Goal: Navigation & Orientation: Find specific page/section

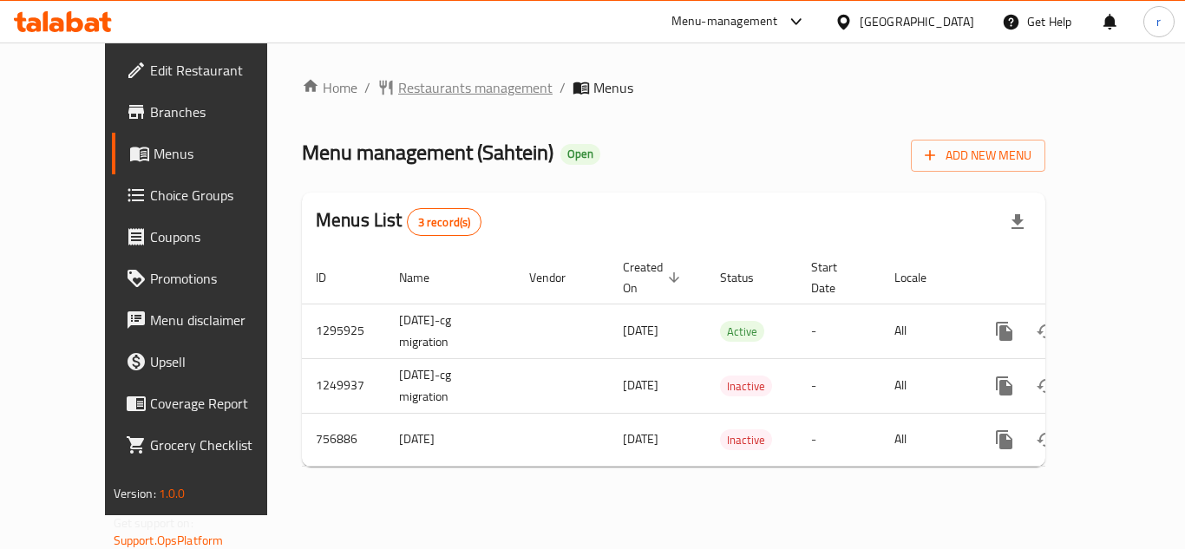
click at [415, 86] on span "Restaurants management" at bounding box center [475, 87] width 154 height 21
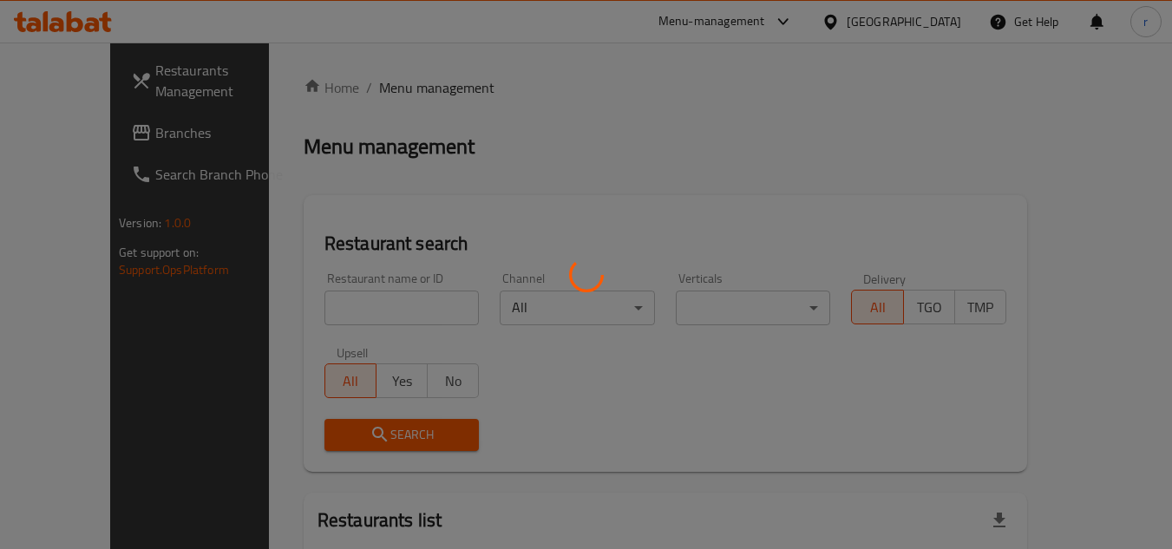
click at [322, 311] on div at bounding box center [586, 274] width 1172 height 549
click at [318, 311] on div at bounding box center [586, 274] width 1172 height 549
click at [318, 310] on div at bounding box center [586, 274] width 1172 height 549
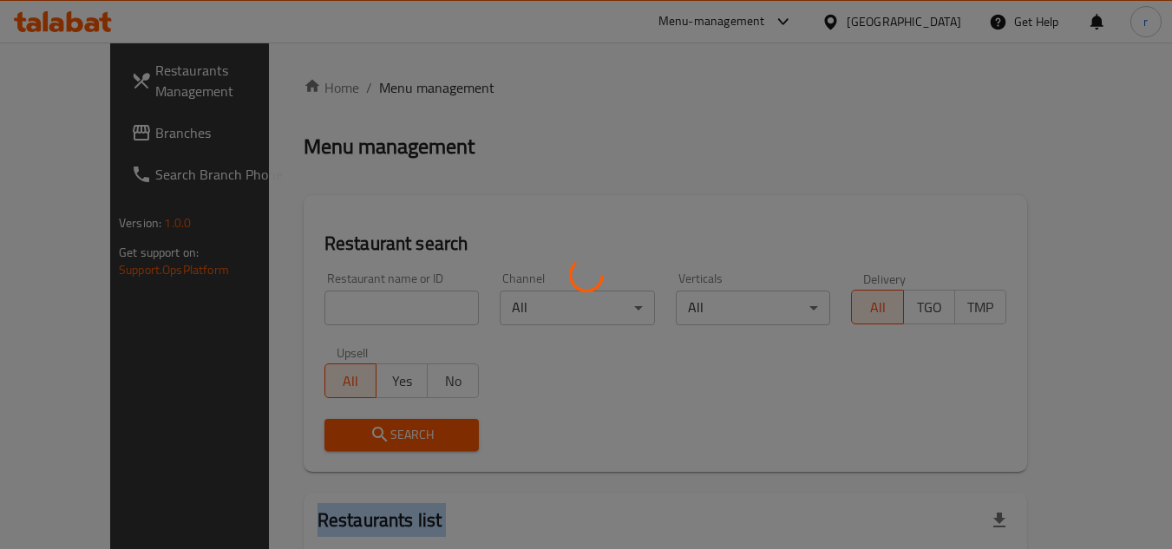
click at [318, 310] on div at bounding box center [586, 274] width 1172 height 549
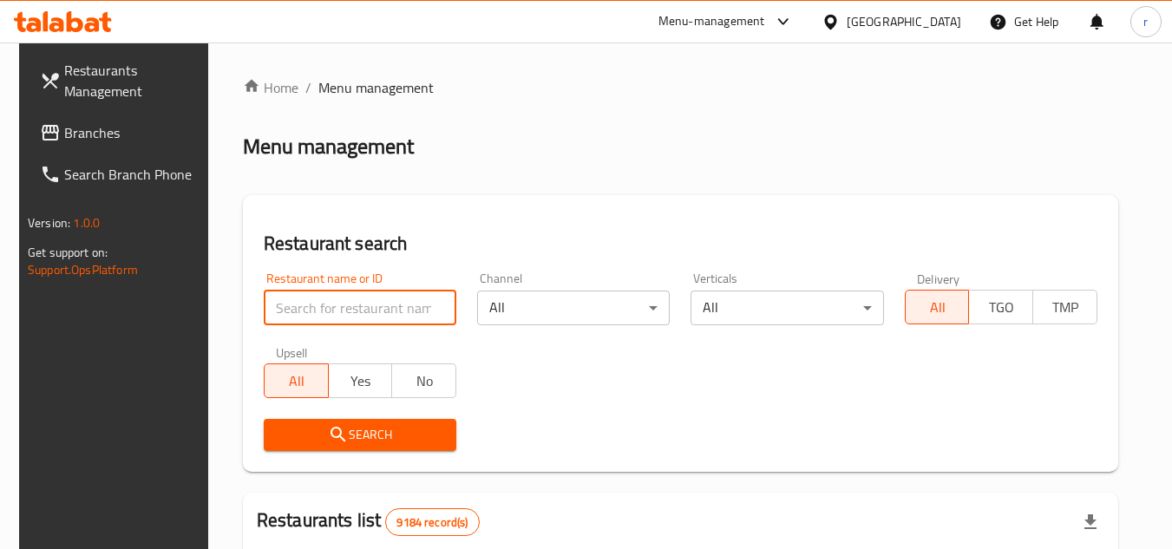
click at [376, 319] on input "search" at bounding box center [360, 308] width 193 height 35
paste input "649694"
type input "649694"
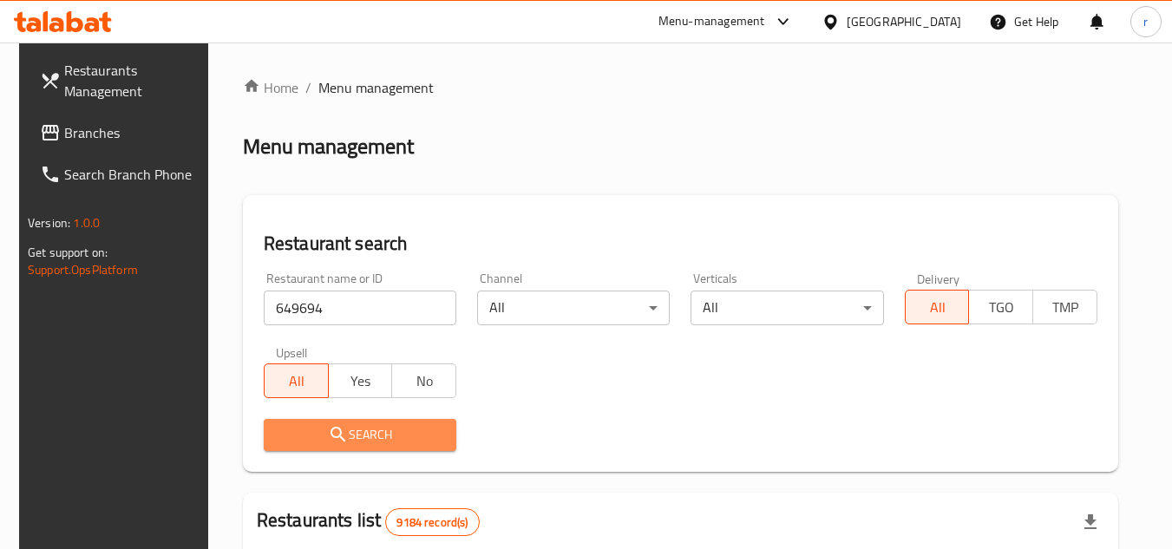
click at [385, 436] on span "Search" at bounding box center [360, 435] width 165 height 22
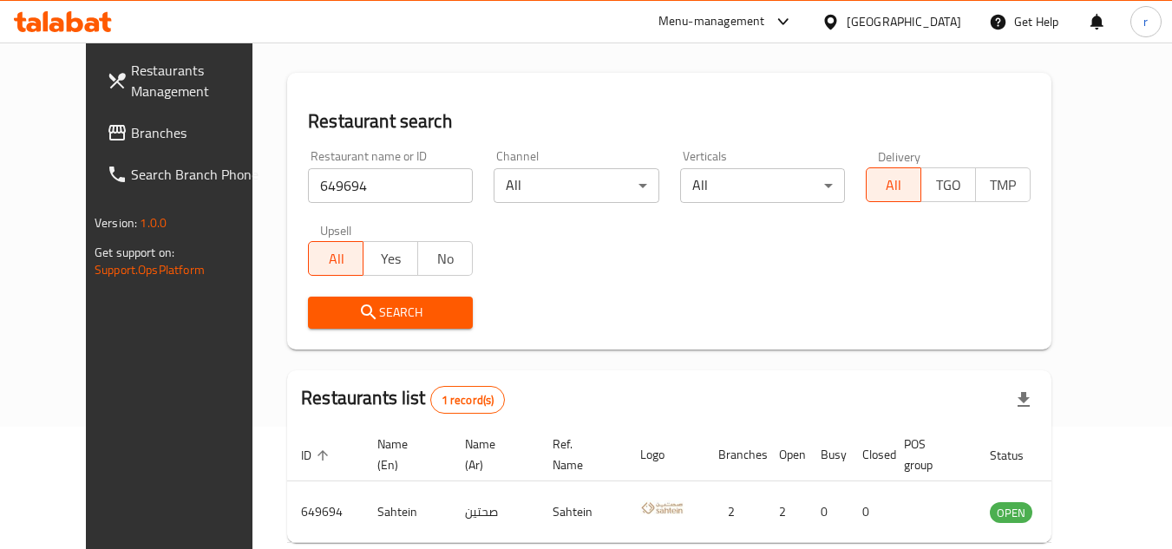
scroll to position [210, 0]
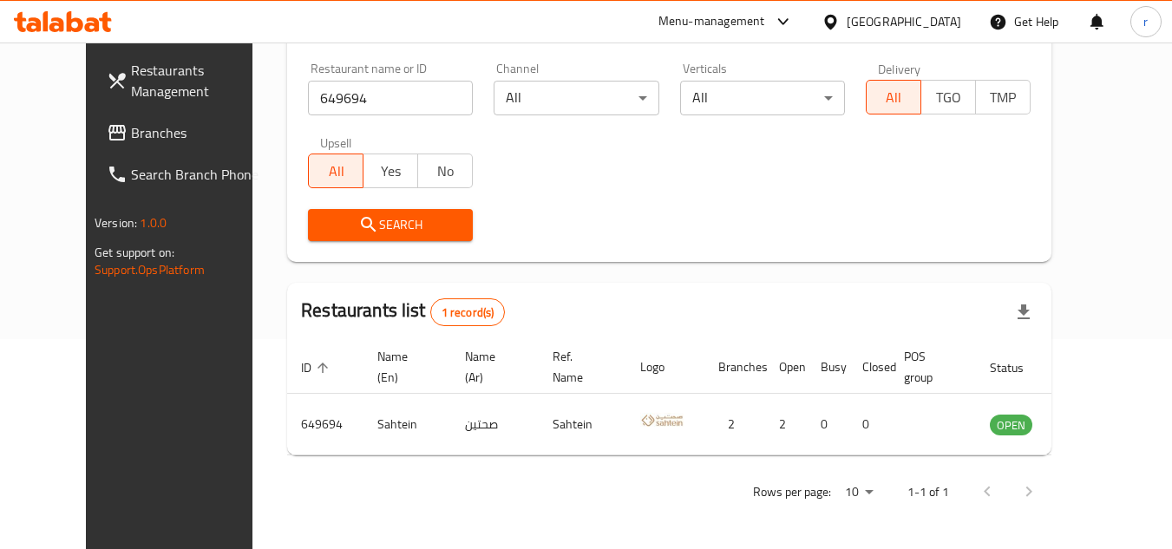
click at [131, 126] on span "Branches" at bounding box center [199, 132] width 137 height 21
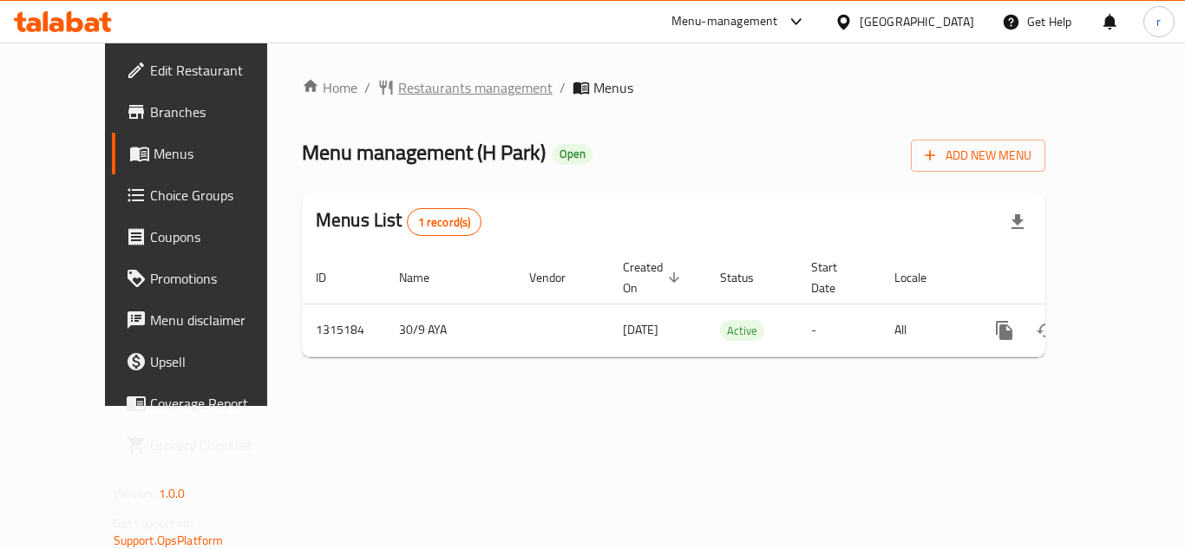
click at [398, 87] on span "Restaurants management" at bounding box center [475, 87] width 154 height 21
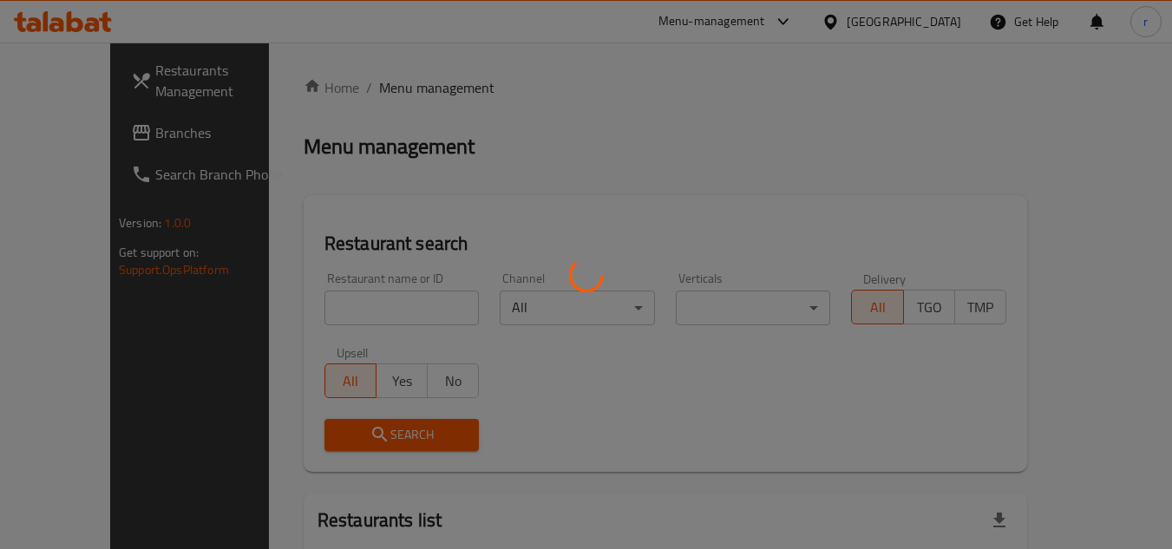
click at [310, 308] on div at bounding box center [586, 274] width 1172 height 549
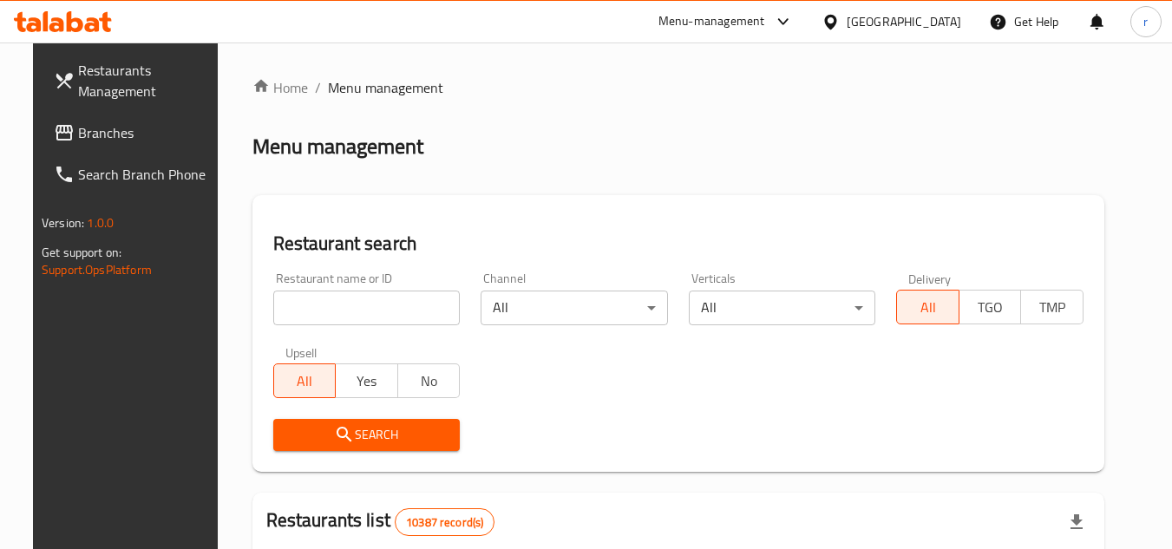
click at [310, 308] on input "search" at bounding box center [366, 308] width 187 height 35
paste input "707224"
type input "707224"
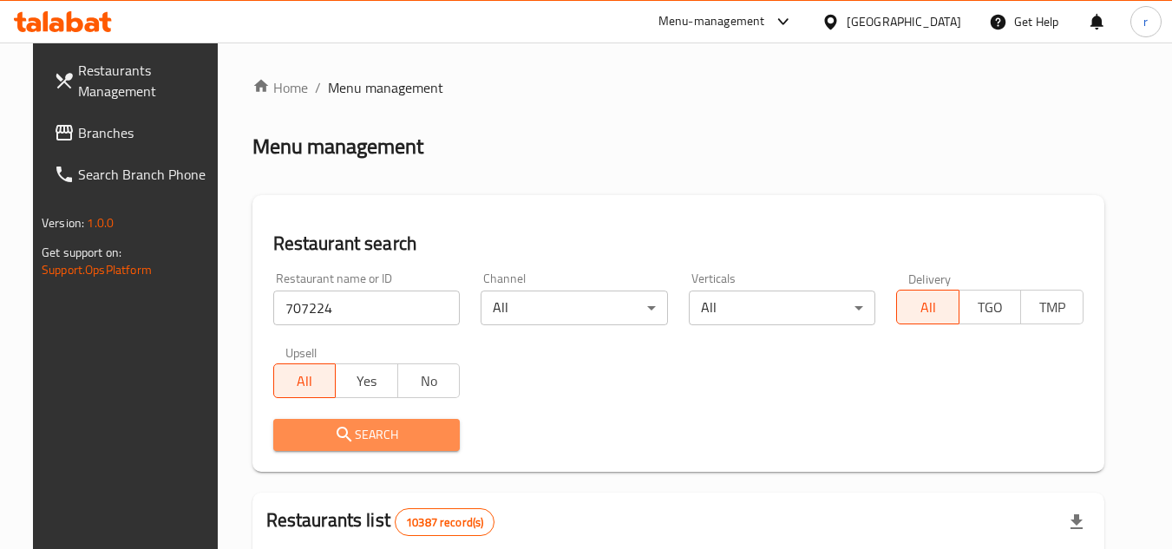
drag, startPoint x: 344, startPoint y: 428, endPoint x: 1002, endPoint y: 344, distance: 663.9
click at [368, 429] on span "Search" at bounding box center [367, 435] width 160 height 22
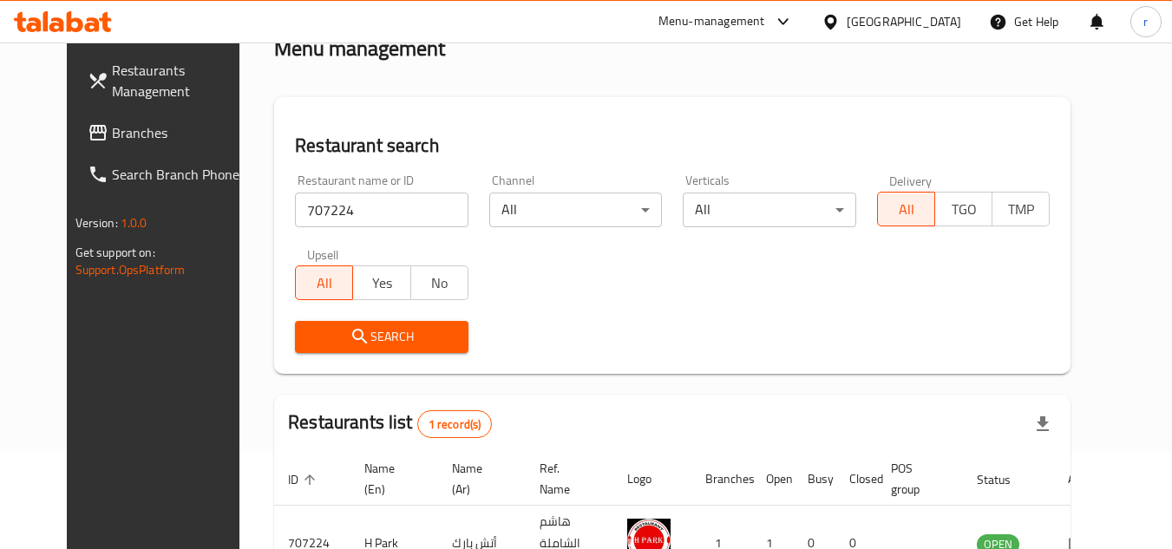
scroll to position [210, 0]
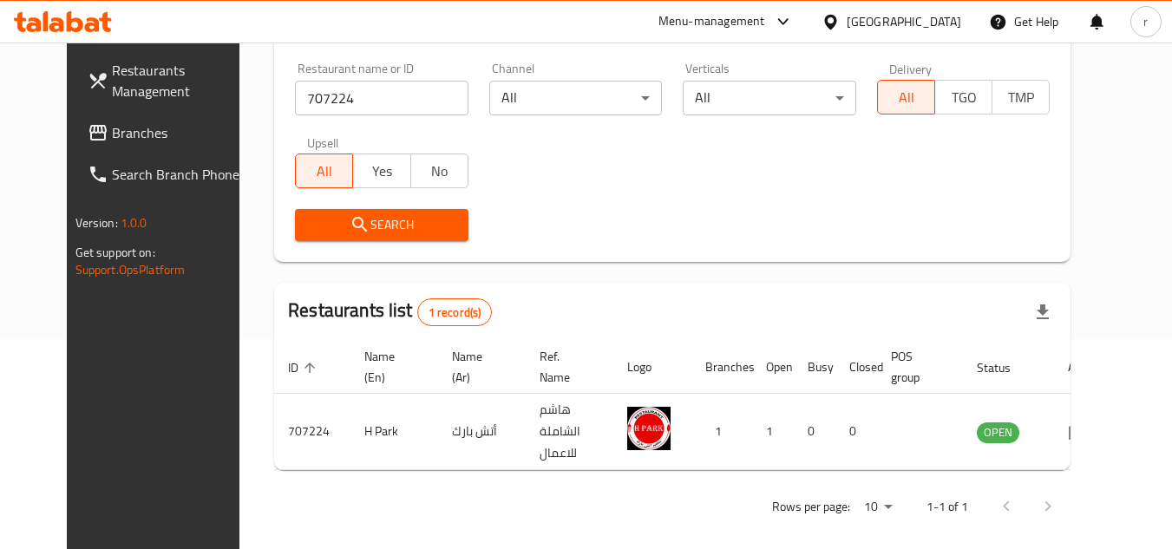
click at [112, 141] on span "Branches" at bounding box center [180, 132] width 137 height 21
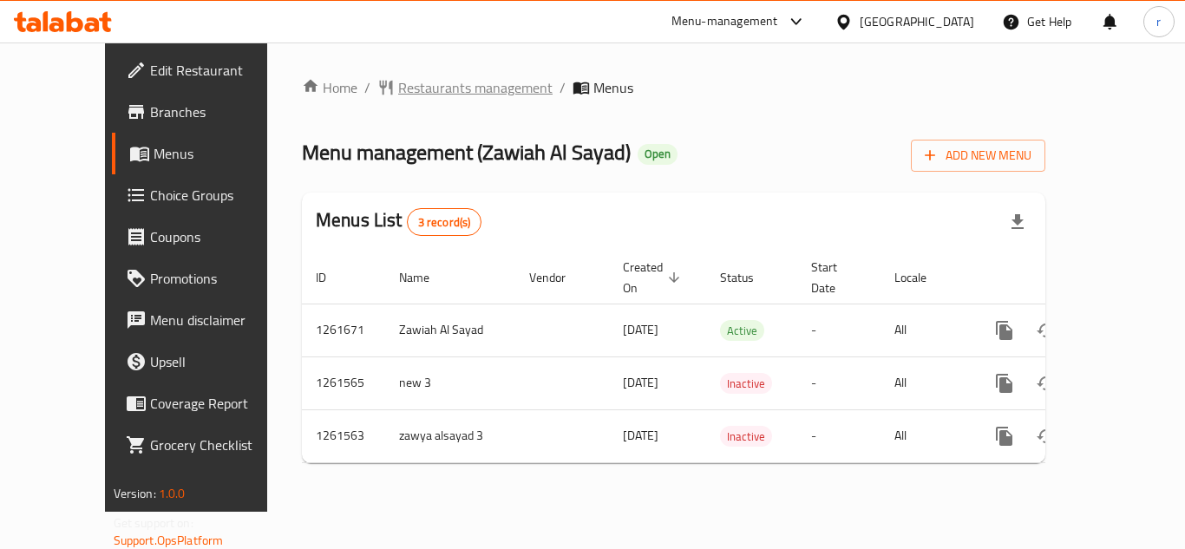
click at [398, 91] on span "Restaurants management" at bounding box center [475, 87] width 154 height 21
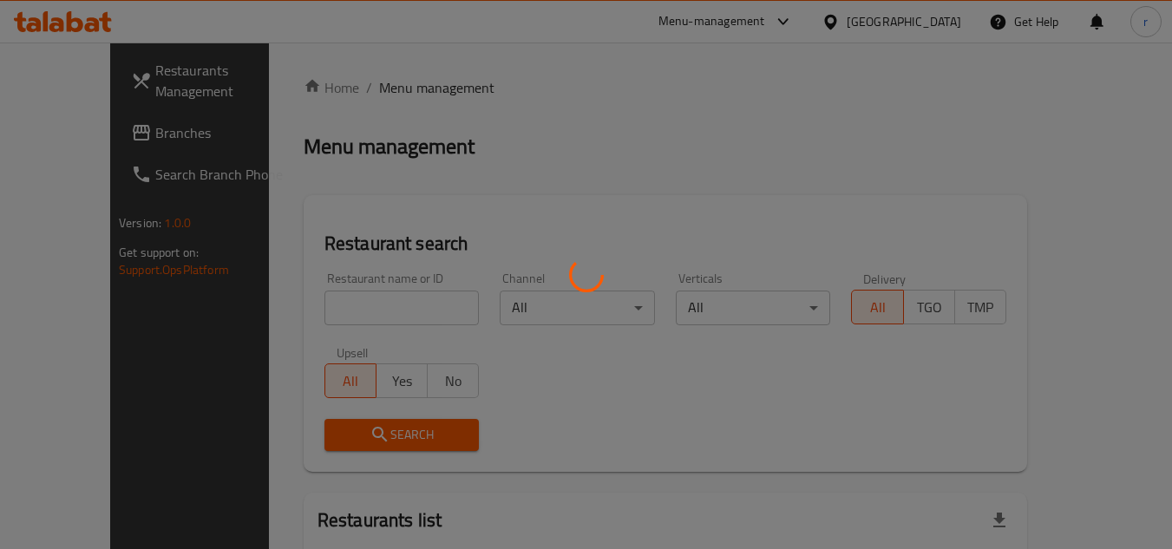
click at [269, 308] on div at bounding box center [586, 274] width 1172 height 549
click at [293, 308] on div at bounding box center [586, 274] width 1172 height 549
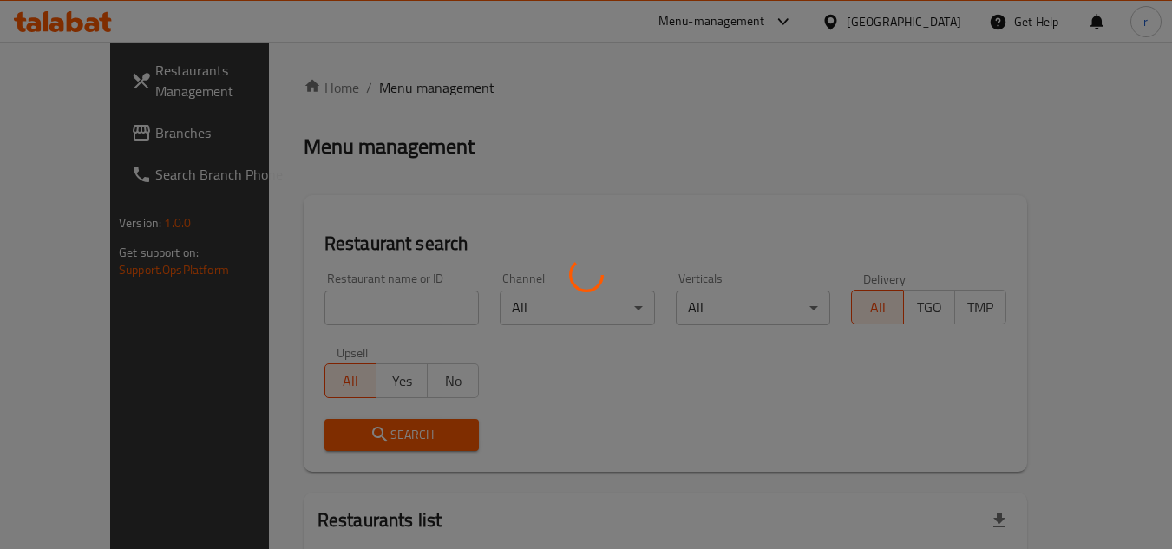
click at [299, 308] on div at bounding box center [586, 274] width 1172 height 549
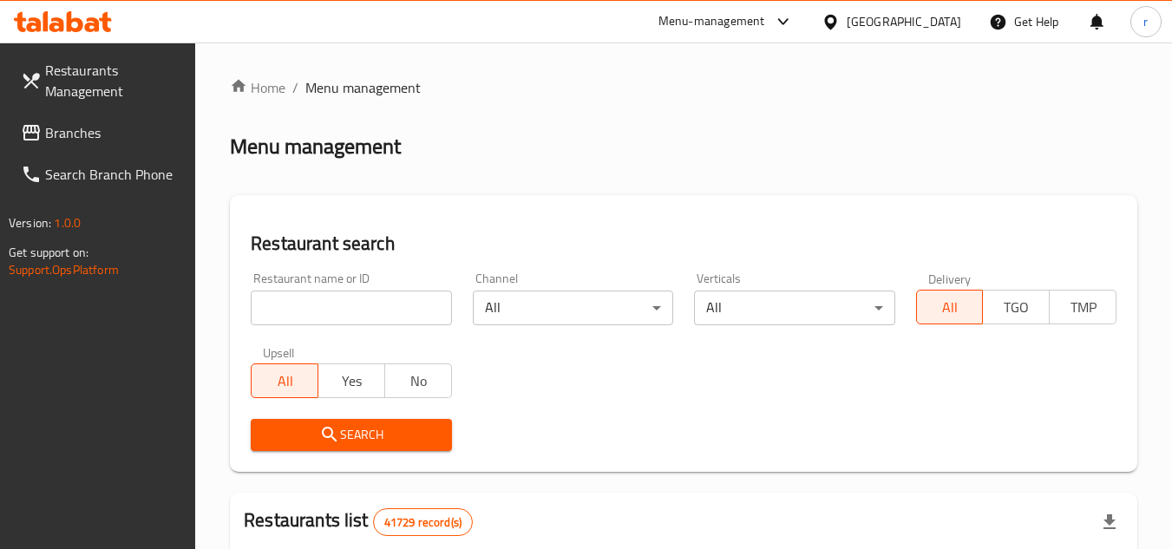
click at [330, 304] on input "search" at bounding box center [351, 308] width 200 height 35
paste input "685197"
type input "685197"
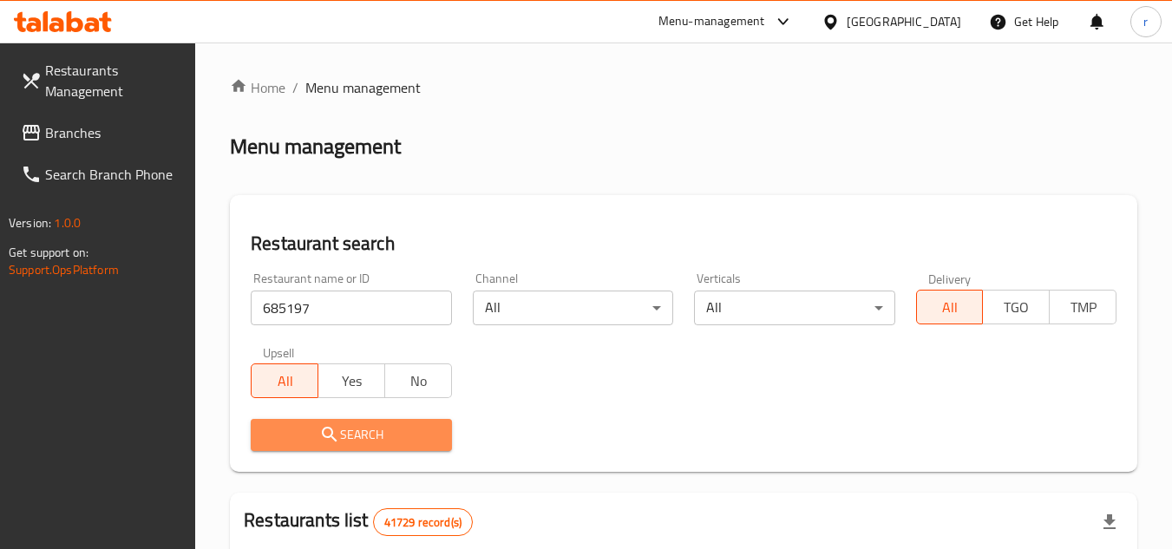
click at [316, 432] on span "Search" at bounding box center [351, 435] width 173 height 22
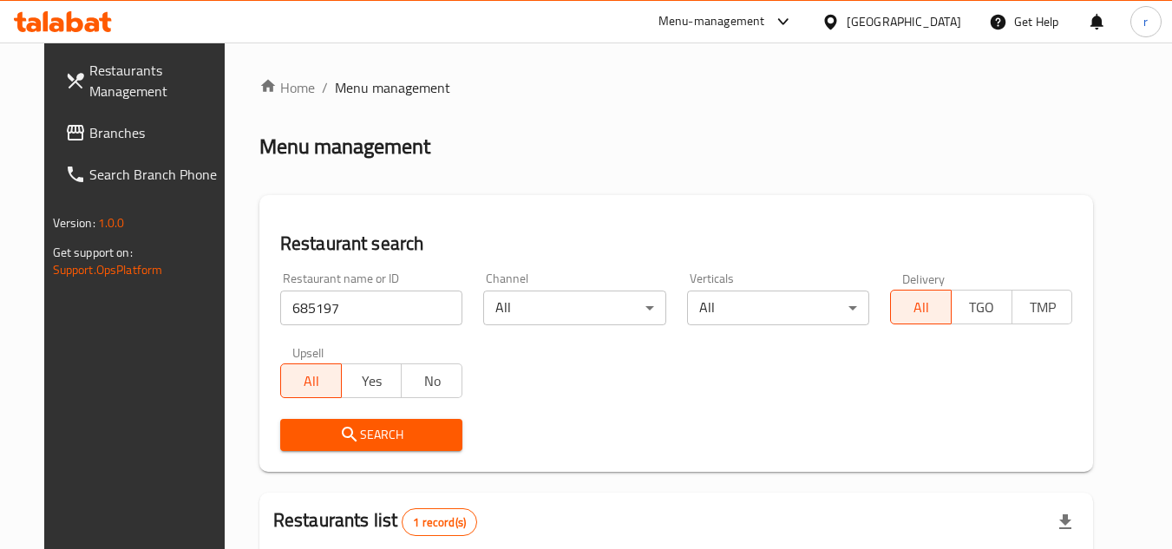
scroll to position [210, 0]
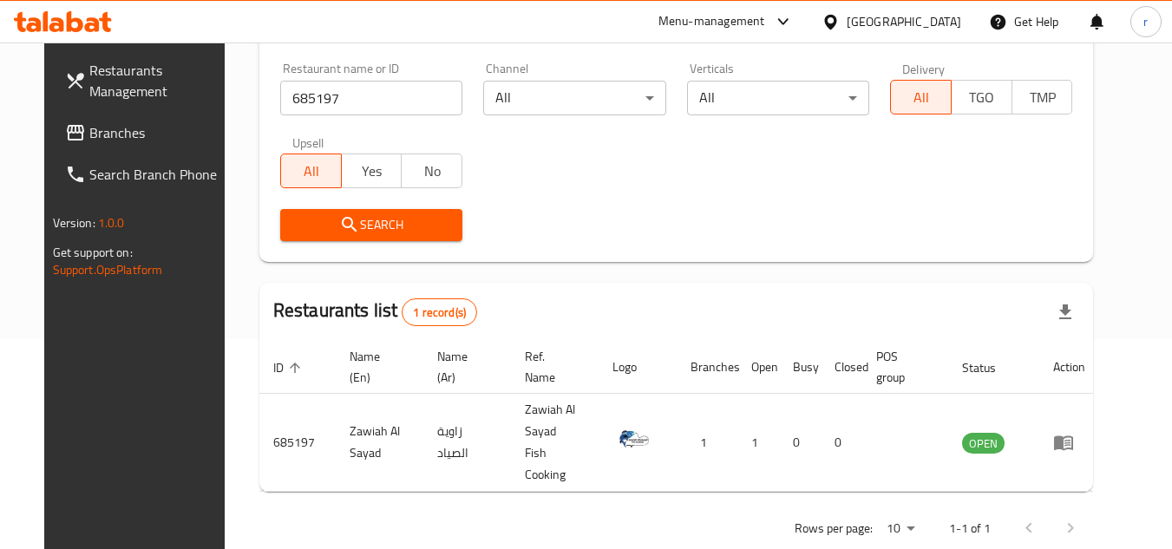
click at [89, 140] on span "Branches" at bounding box center [157, 132] width 137 height 21
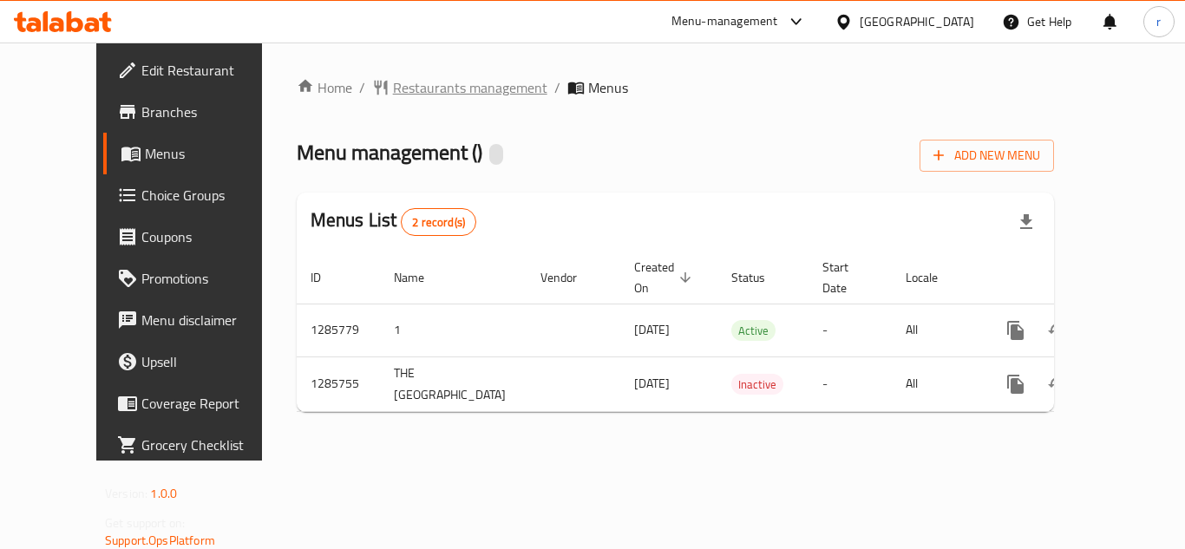
click at [425, 84] on span "Restaurants management" at bounding box center [470, 87] width 154 height 21
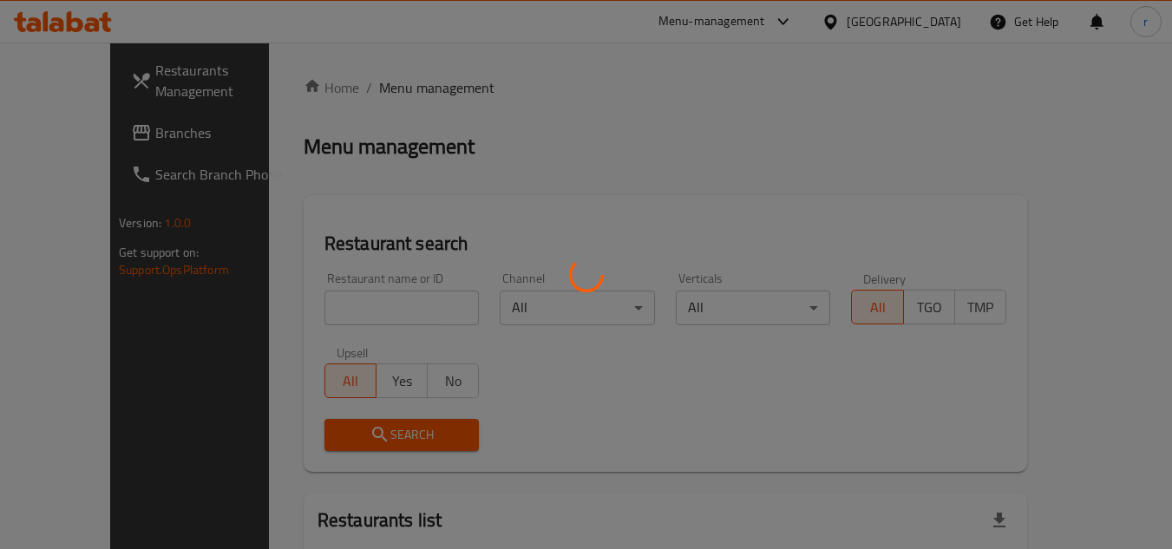
click at [350, 305] on div at bounding box center [586, 274] width 1172 height 549
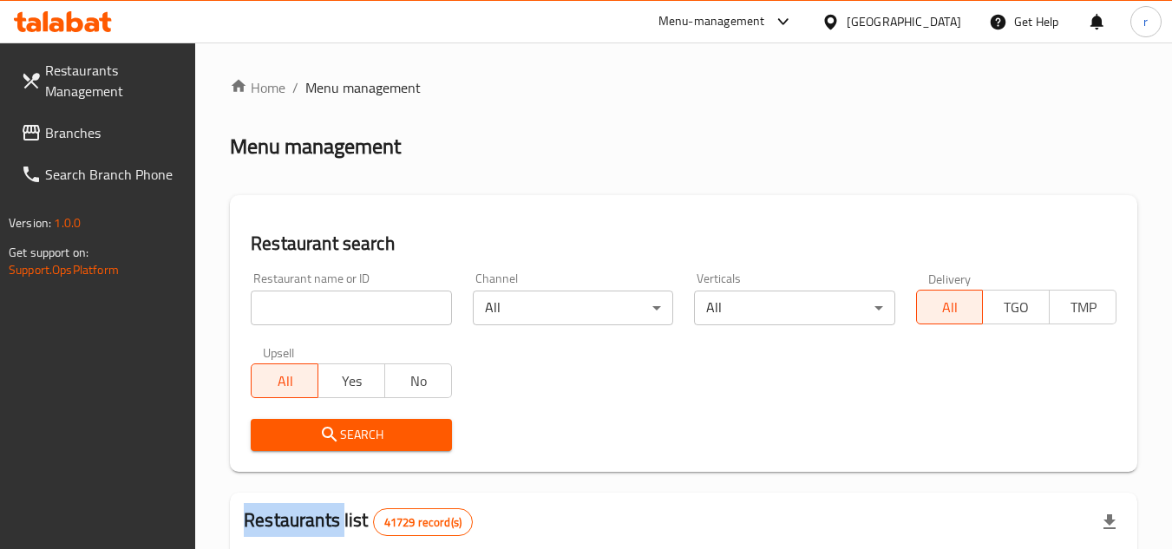
click at [350, 305] on input "search" at bounding box center [351, 308] width 200 height 35
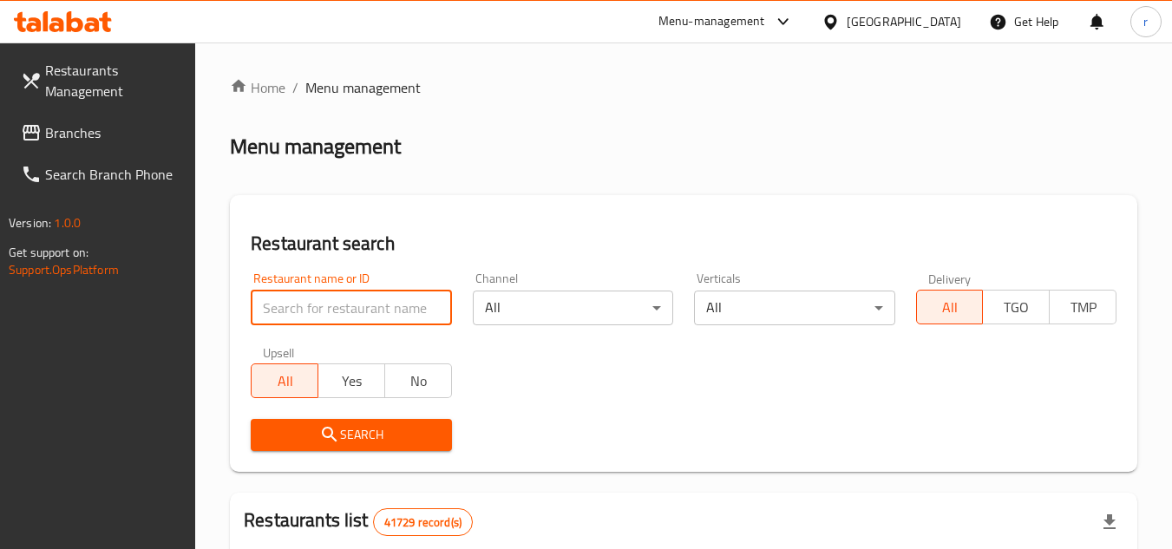
paste input "696055"
type input "696055"
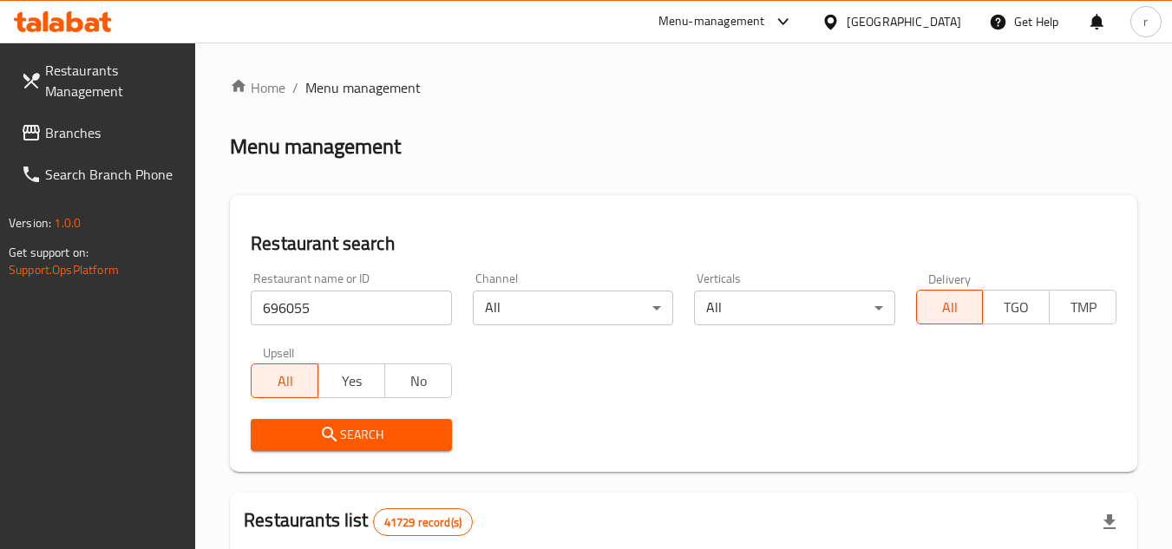
click at [358, 432] on span "Search" at bounding box center [351, 435] width 173 height 22
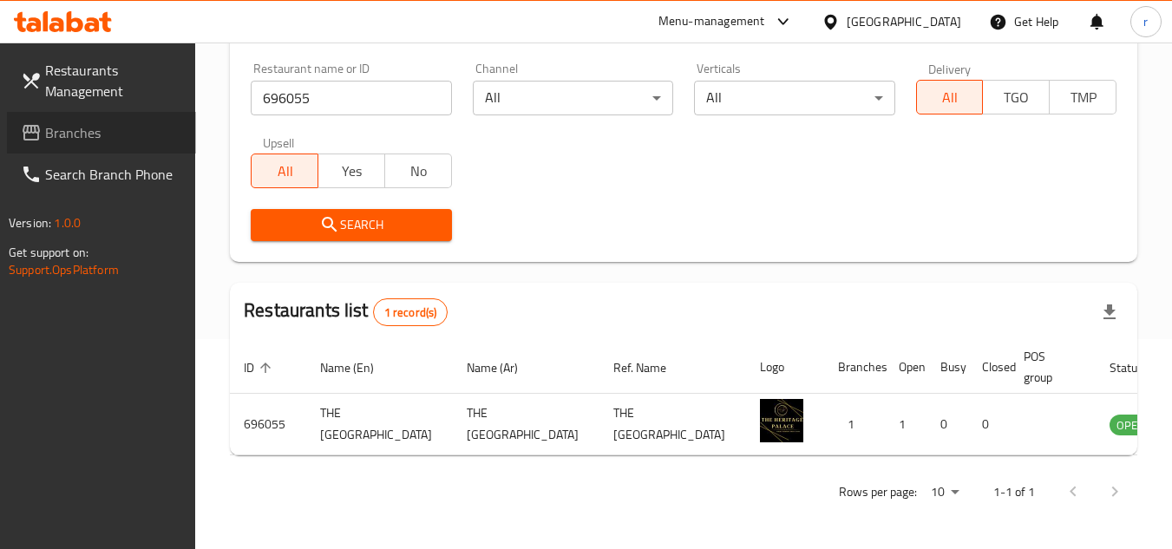
click at [46, 146] on link "Branches" at bounding box center [101, 133] width 189 height 42
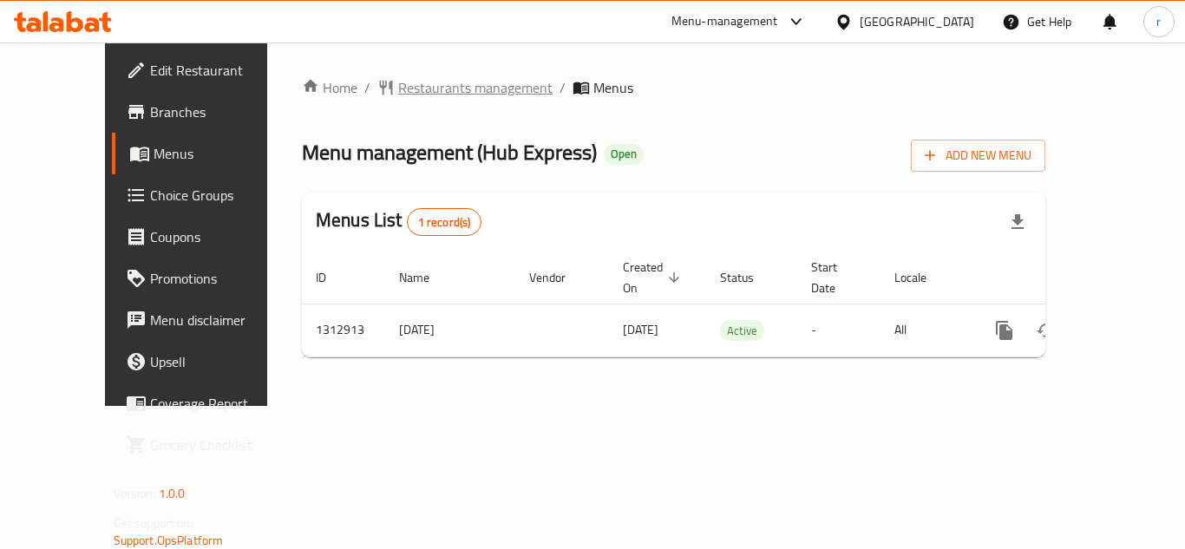
click at [398, 82] on span "Restaurants management" at bounding box center [475, 87] width 154 height 21
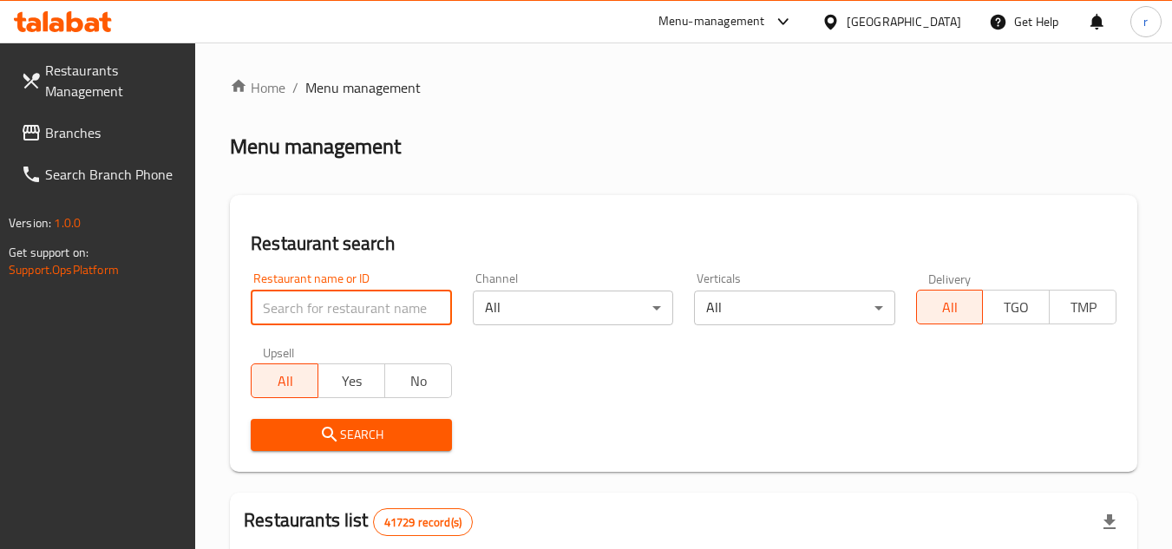
click at [385, 317] on input "search" at bounding box center [351, 308] width 200 height 35
paste input "706290"
type input "706290"
click at [372, 423] on button "Search" at bounding box center [351, 435] width 200 height 32
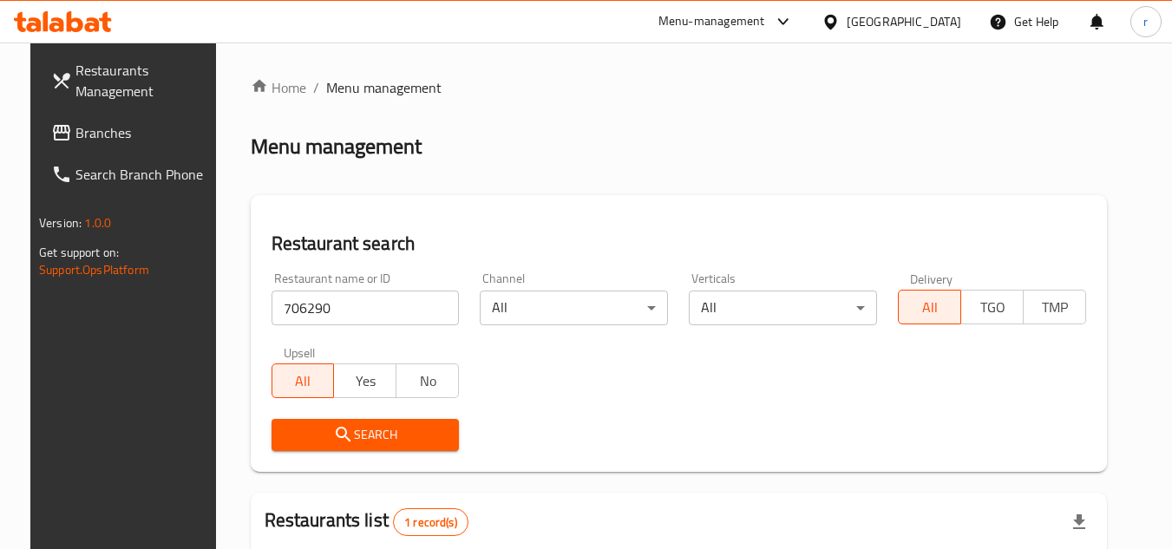
scroll to position [225, 0]
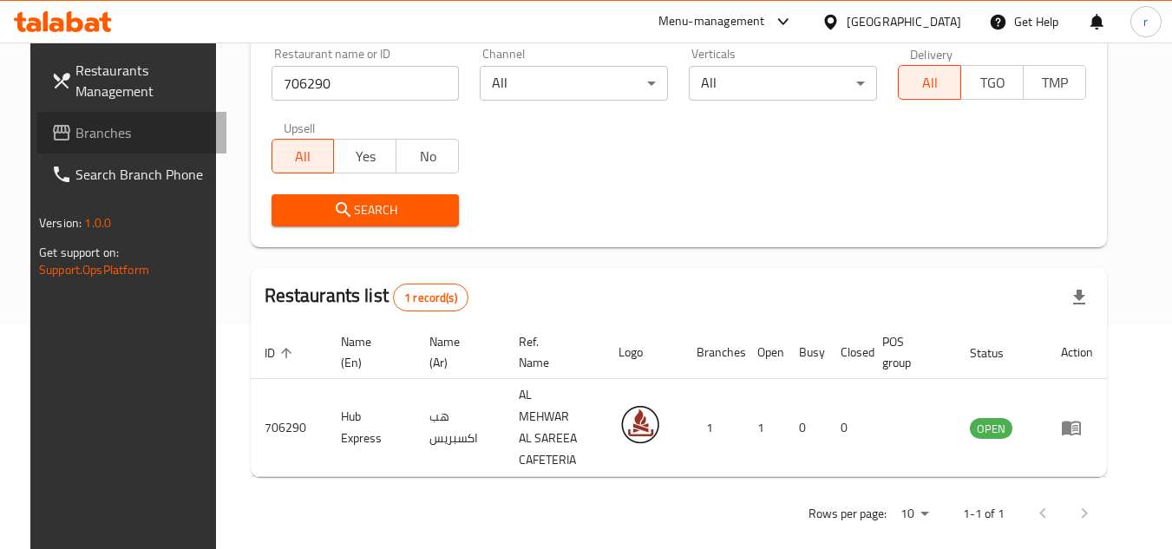
click at [79, 122] on span "Branches" at bounding box center [143, 132] width 137 height 21
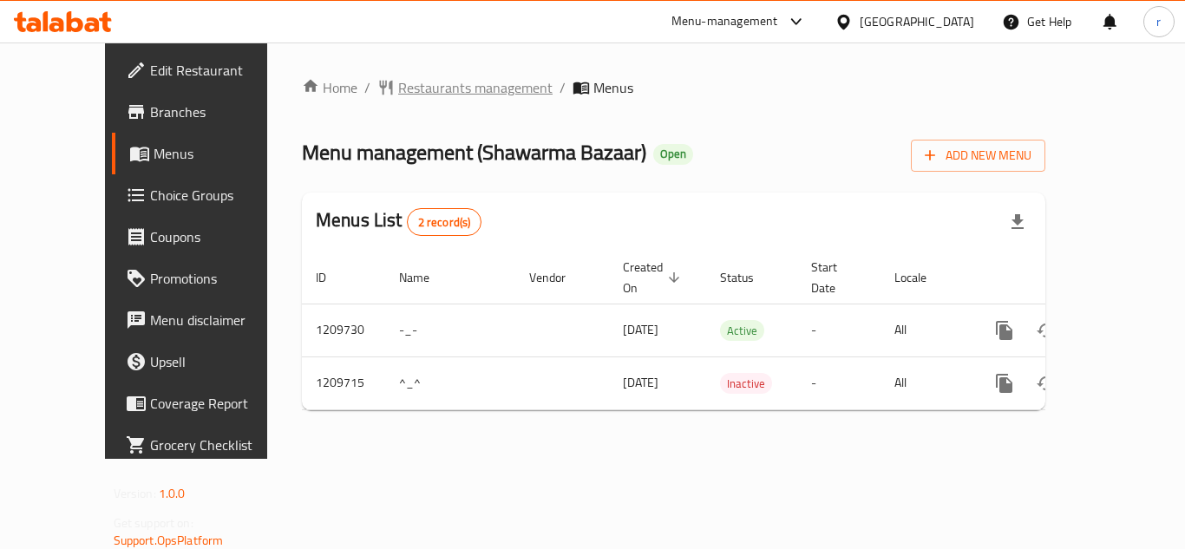
click at [398, 80] on span "Restaurants management" at bounding box center [475, 87] width 154 height 21
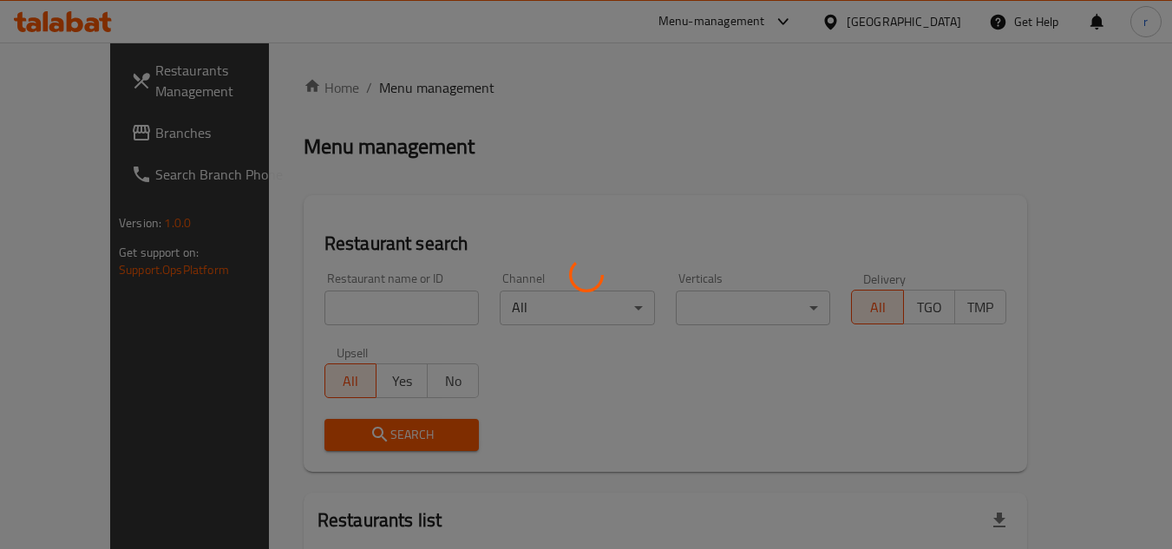
click at [337, 296] on div at bounding box center [586, 274] width 1172 height 549
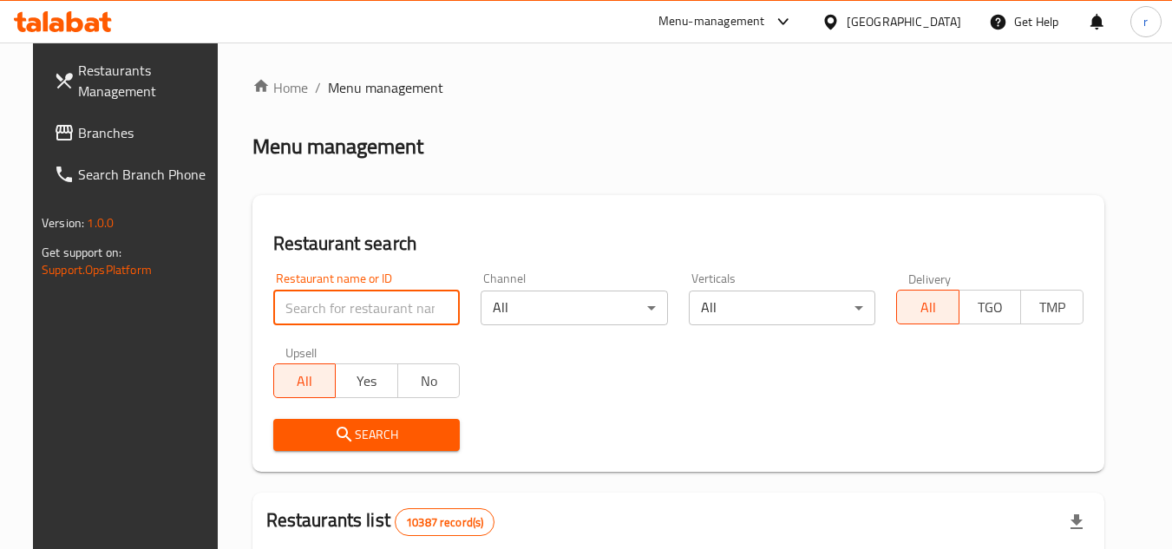
click at [327, 305] on input "search" at bounding box center [366, 308] width 187 height 35
paste input "671038"
type input "671038"
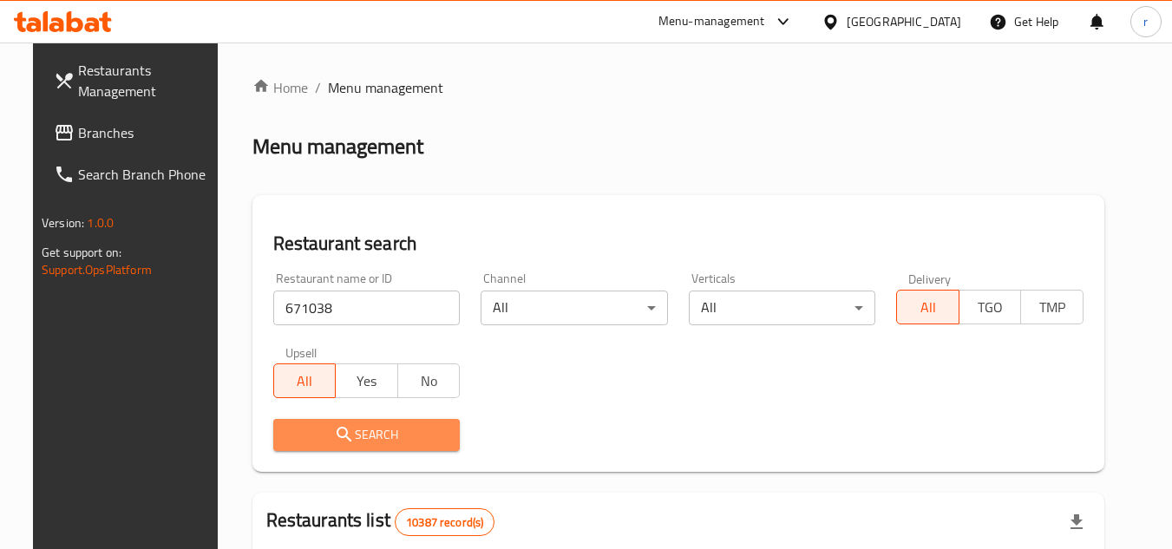
click at [364, 432] on span "Search" at bounding box center [367, 435] width 160 height 22
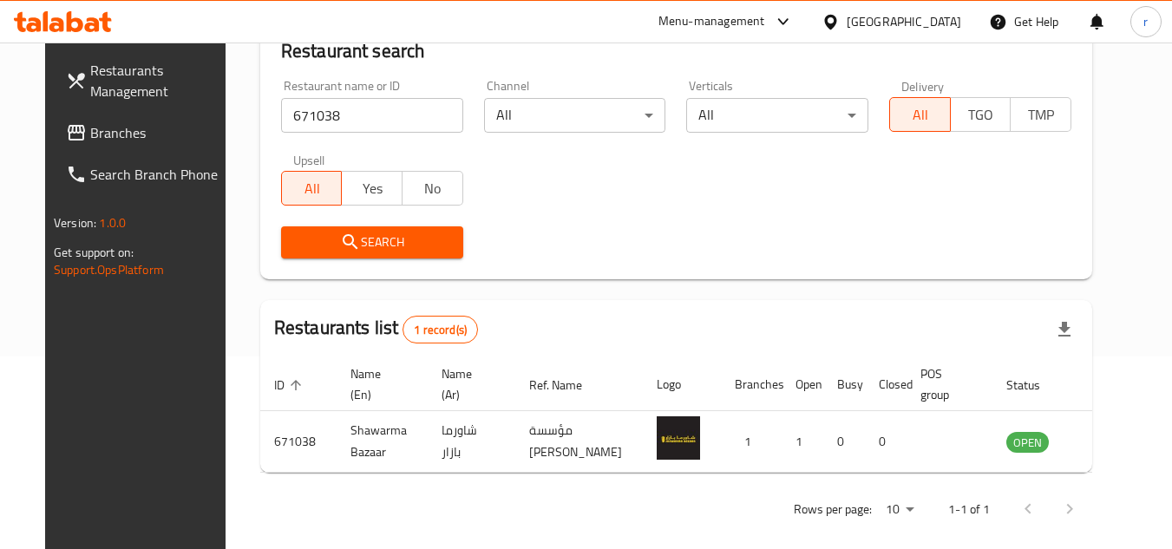
scroll to position [210, 0]
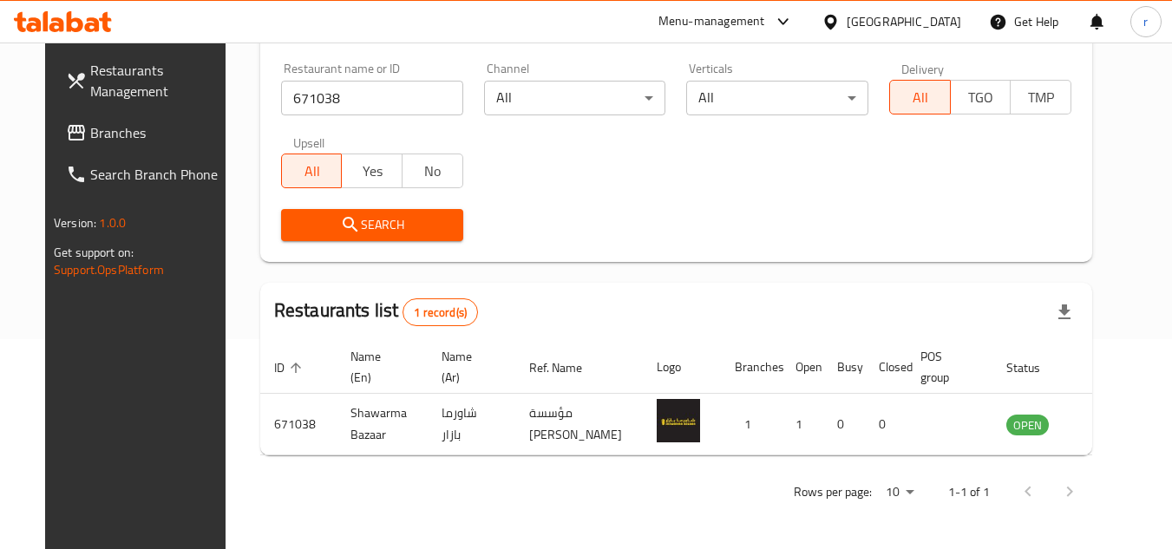
click at [90, 128] on span "Branches" at bounding box center [158, 132] width 137 height 21
